Goal: Information Seeking & Learning: Learn about a topic

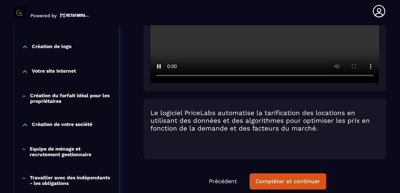
scroll to position [264, 0]
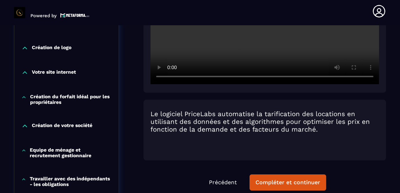
click at [284, 179] on div "Compléter et continuer" at bounding box center [288, 182] width 65 height 7
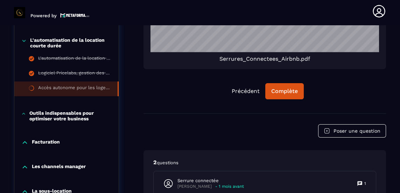
scroll to position [583, 0]
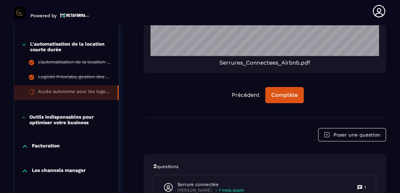
click at [286, 87] on button "Complète" at bounding box center [285, 95] width 39 height 16
click at [277, 91] on div "Continuer" at bounding box center [284, 94] width 27 height 7
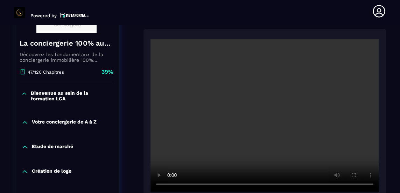
scroll to position [0, 0]
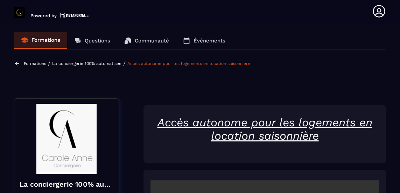
click at [37, 61] on p "Formations" at bounding box center [35, 63] width 22 height 5
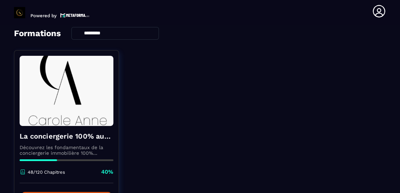
scroll to position [66, 0]
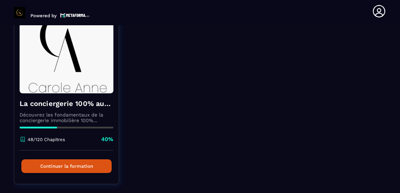
click at [88, 159] on button "Continuer la formation" at bounding box center [66, 166] width 90 height 14
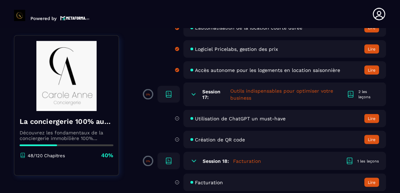
scroll to position [1403, 0]
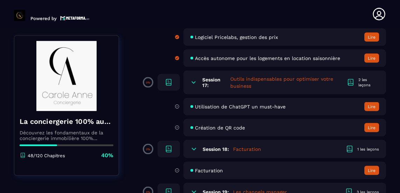
click at [376, 102] on button "Lire" at bounding box center [372, 106] width 15 height 9
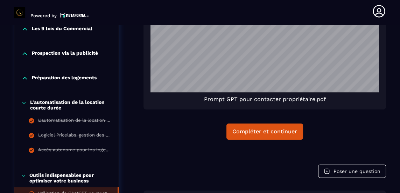
scroll to position [527, 0]
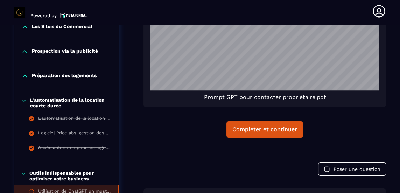
click at [262, 121] on button "Compléter et continuer" at bounding box center [265, 129] width 77 height 16
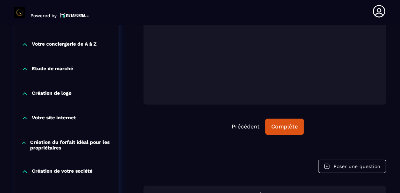
scroll to position [219, 0]
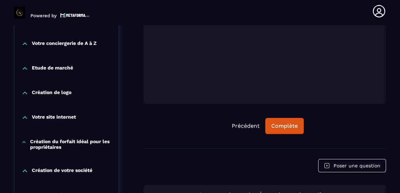
click at [290, 122] on div "Complète" at bounding box center [284, 125] width 27 height 7
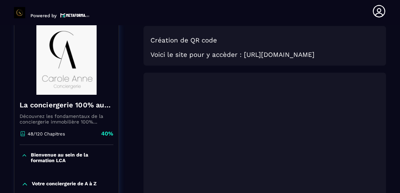
scroll to position [0, 0]
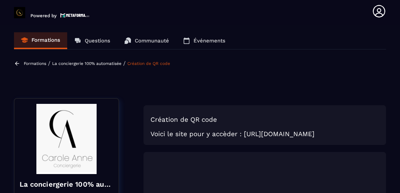
click at [37, 61] on p "Formations" at bounding box center [35, 63] width 22 height 5
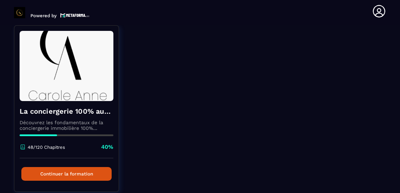
scroll to position [66, 0]
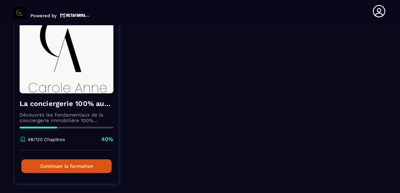
click at [92, 159] on button "Continuer la formation" at bounding box center [66, 166] width 90 height 14
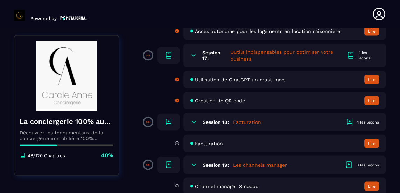
scroll to position [1436, 0]
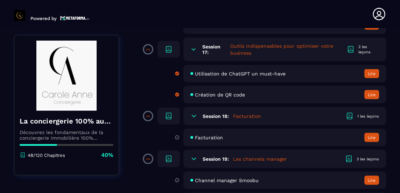
click at [370, 133] on button "Lire" at bounding box center [372, 137] width 15 height 9
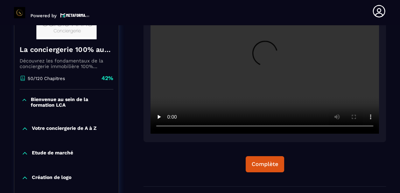
scroll to position [135, 0]
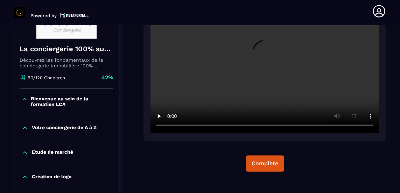
click at [268, 160] on div "Complète" at bounding box center [265, 163] width 27 height 7
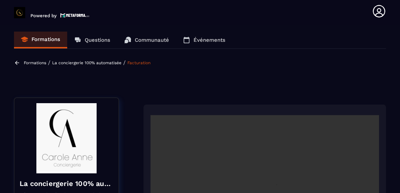
scroll to position [0, 0]
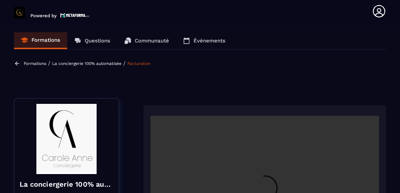
click at [31, 61] on p "Formations" at bounding box center [35, 63] width 22 height 5
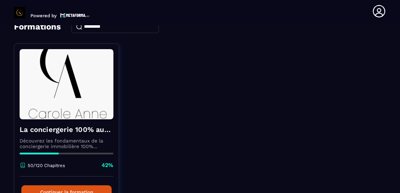
scroll to position [66, 0]
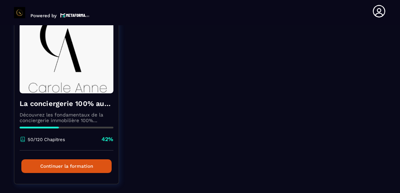
click at [82, 159] on button "Continuer la formation" at bounding box center [66, 166] width 90 height 14
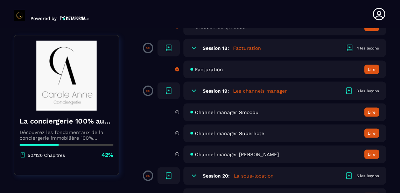
scroll to position [1504, 0]
